Goal: Transaction & Acquisition: Purchase product/service

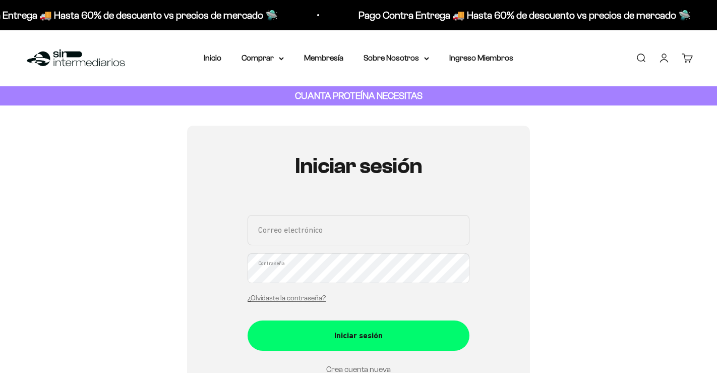
type input "maupa093@gmail.com"
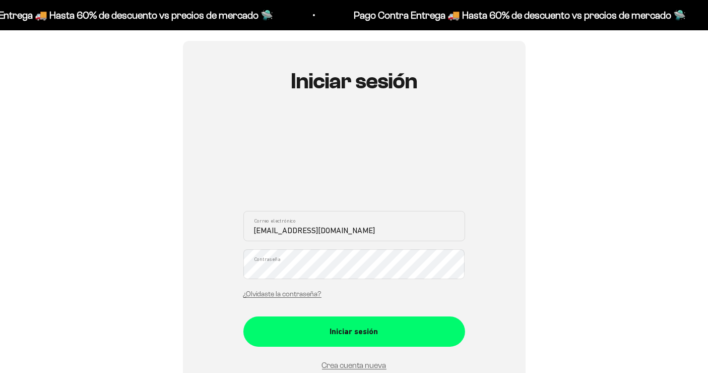
scroll to position [127, 0]
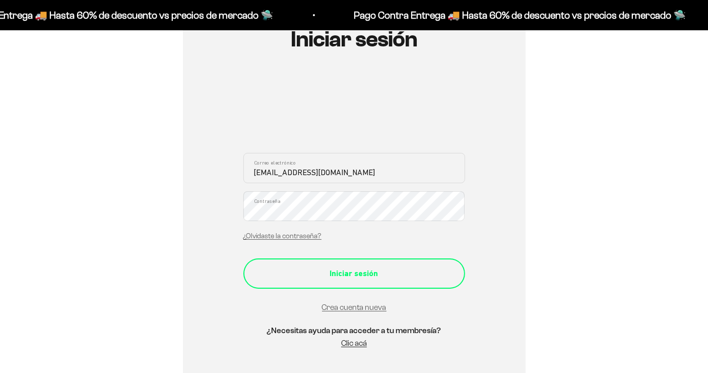
click at [389, 280] on button "Iniciar sesión" at bounding box center [355, 273] width 222 height 30
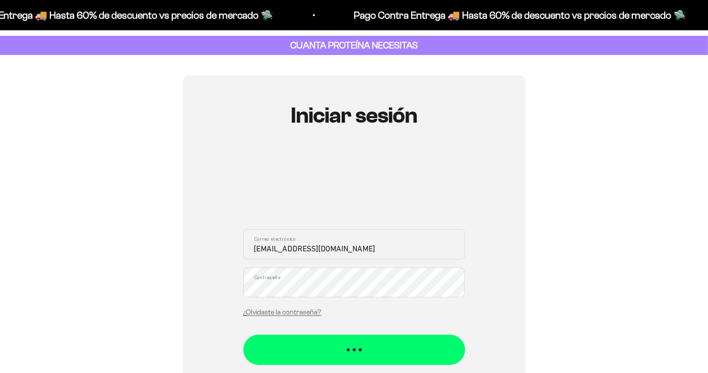
scroll to position [0, 0]
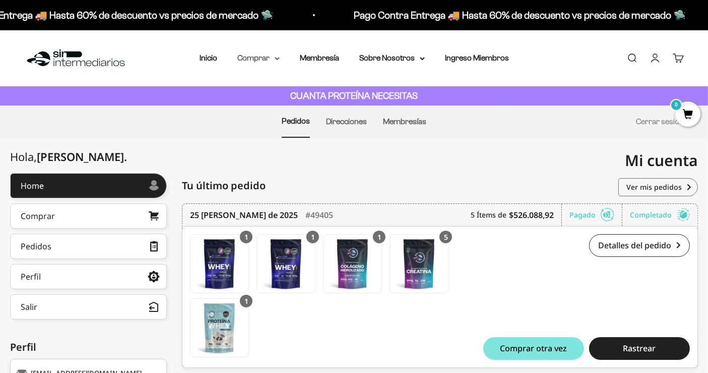
click at [271, 56] on summary "Comprar" at bounding box center [258, 57] width 42 height 13
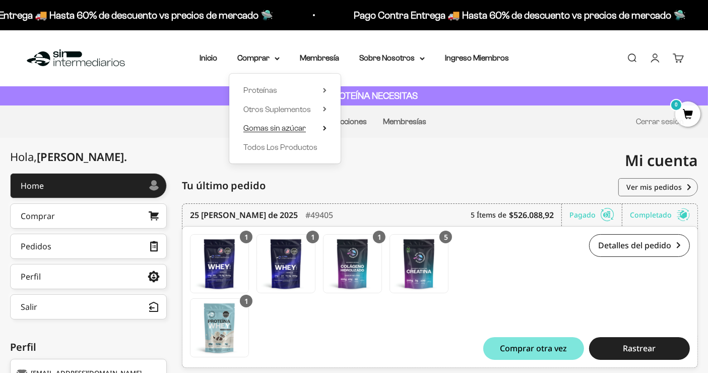
click at [304, 127] on span "Gomas sin azúcar" at bounding box center [275, 128] width 63 height 9
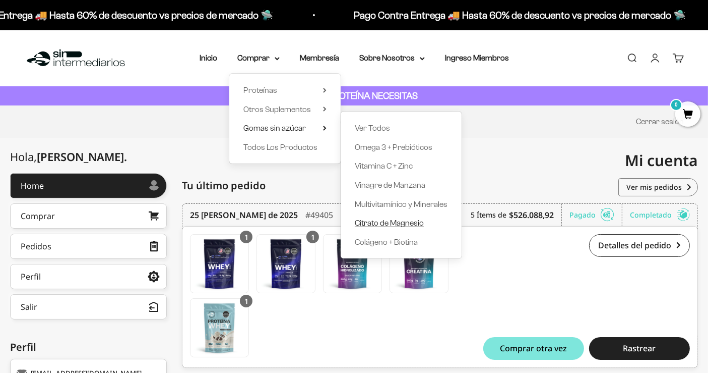
click at [400, 224] on span "Citrato de Magnesio" at bounding box center [389, 222] width 69 height 9
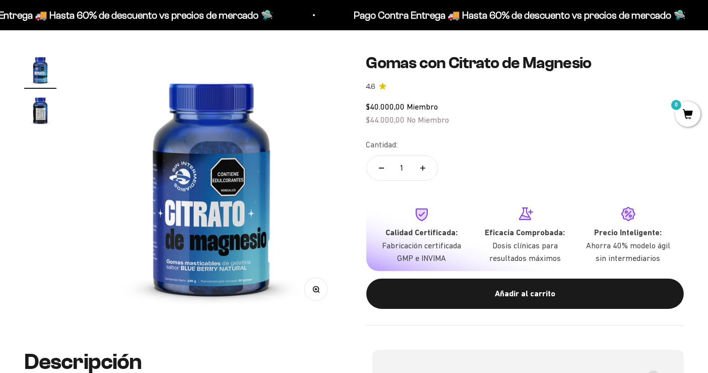
click at [424, 168] on icon "Aumentar cantidad" at bounding box center [422, 167] width 5 height 5
click at [423, 168] on icon "Aumentar cantidad" at bounding box center [423, 167] width 0 height 5
click at [424, 168] on icon "Aumentar cantidad" at bounding box center [422, 167] width 5 height 5
click at [424, 169] on icon "Aumentar cantidad" at bounding box center [422, 167] width 5 height 5
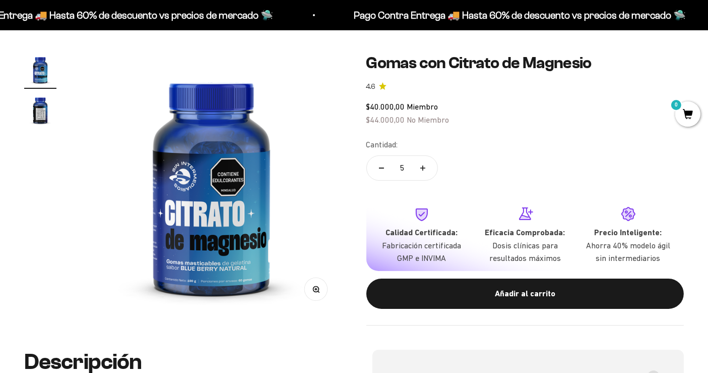
type input "6"
click at [685, 113] on span "0" at bounding box center [688, 113] width 25 height 25
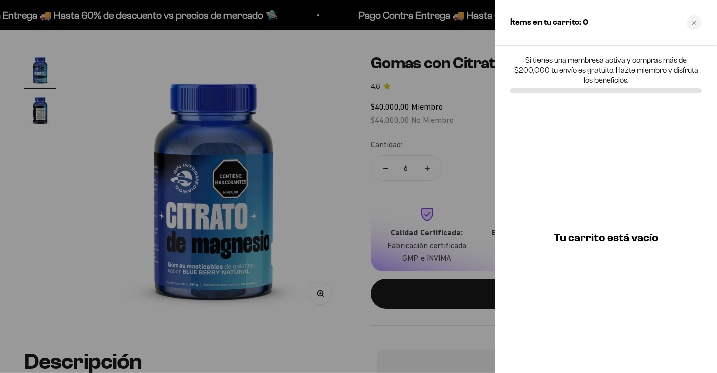
drag, startPoint x: 635, startPoint y: 64, endPoint x: 658, endPoint y: 48, distance: 28.4
click at [635, 63] on p "Si tienes una membresa activa y compras más de $200,000 tu envío es gratuito. H…" at bounding box center [606, 70] width 192 height 30
click at [699, 22] on div "Close cart" at bounding box center [694, 22] width 15 height 15
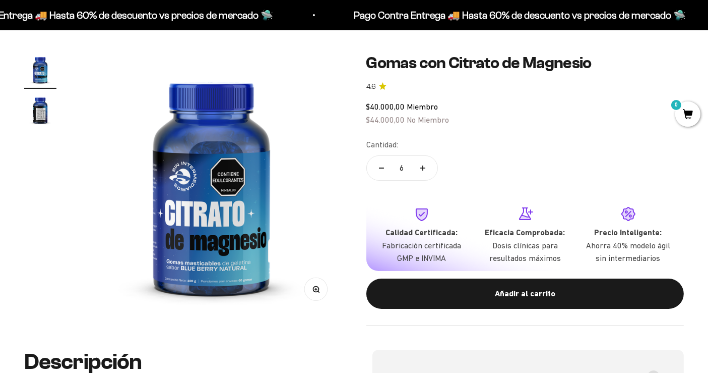
drag, startPoint x: 541, startPoint y: 292, endPoint x: 548, endPoint y: 297, distance: 7.6
click at [542, 292] on div "Añadir al carrito" at bounding box center [526, 293] width 278 height 13
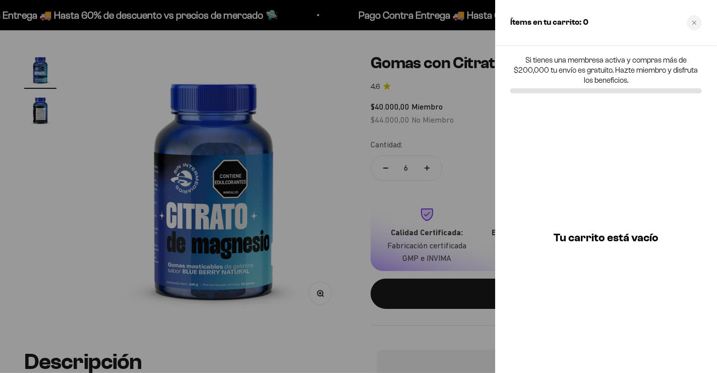
drag, startPoint x: 569, startPoint y: 237, endPoint x: 470, endPoint y: 237, distance: 99.3
click at [567, 236] on h3 "Tu carrito está vacío" at bounding box center [606, 237] width 105 height 10
click at [355, 238] on div at bounding box center [358, 186] width 717 height 373
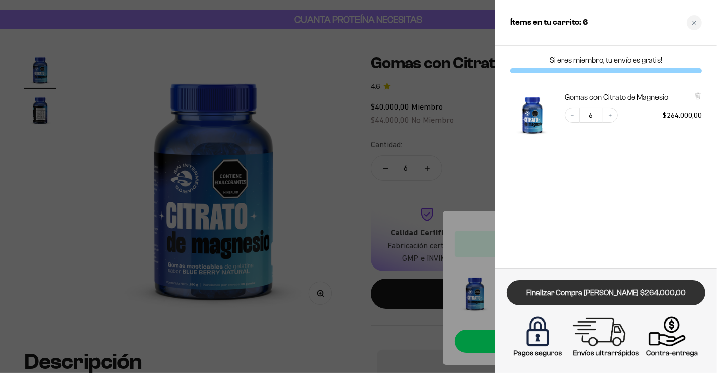
click at [648, 293] on link "Finalizar Compra Segura $264.000,00" at bounding box center [606, 293] width 199 height 26
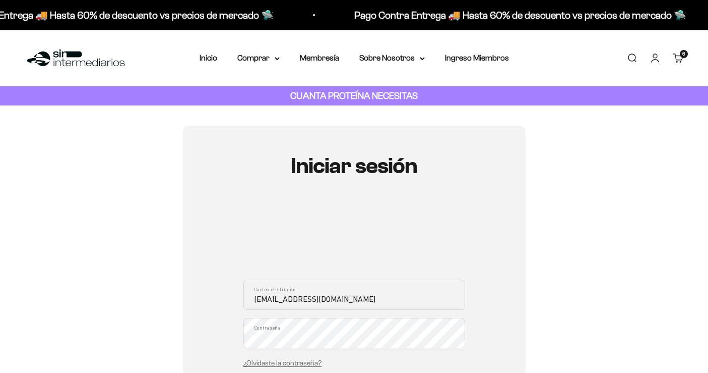
click at [358, 279] on div "maupa093@gmail.com Correo electrónico Contraseña ¿Olvidaste la contraseña?" at bounding box center [355, 326] width 222 height 94
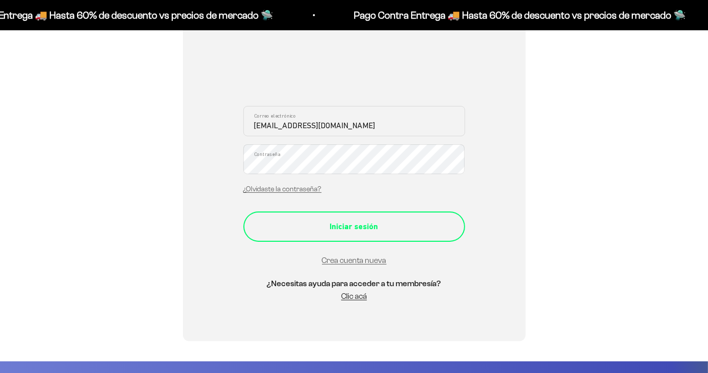
click at [367, 238] on button "Iniciar sesión" at bounding box center [355, 226] width 222 height 30
